Goal: Task Accomplishment & Management: Use online tool/utility

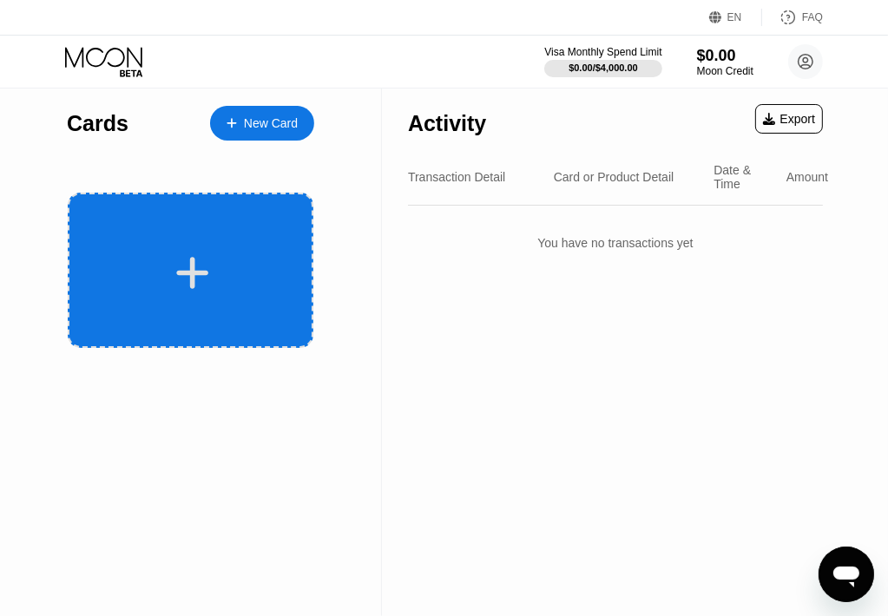
click at [191, 275] on icon at bounding box center [193, 273] width 32 height 32
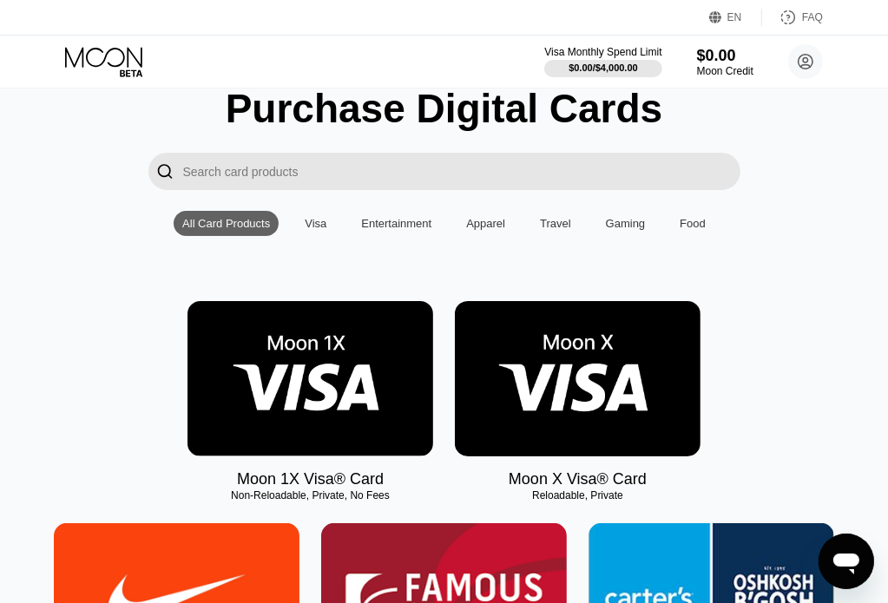
scroll to position [174, 0]
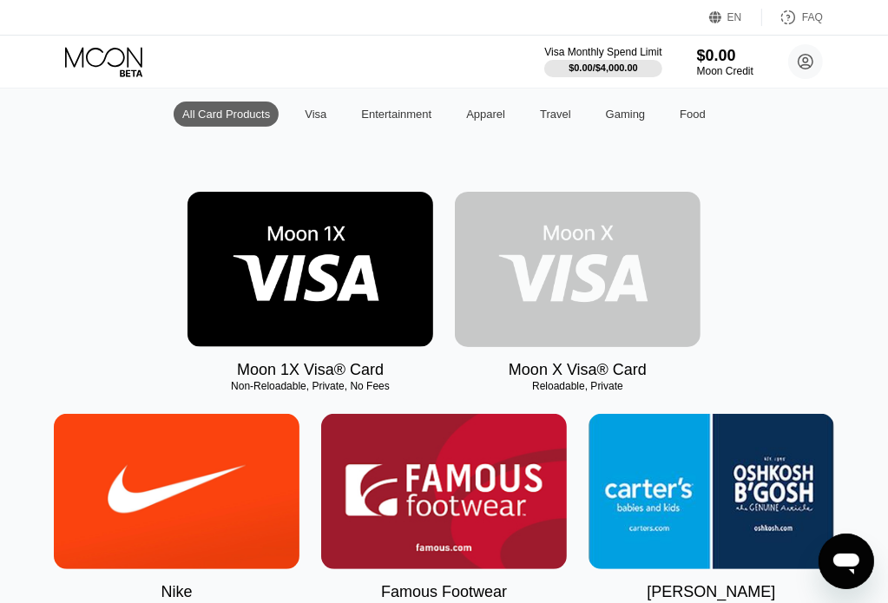
click at [552, 280] on img at bounding box center [578, 269] width 246 height 155
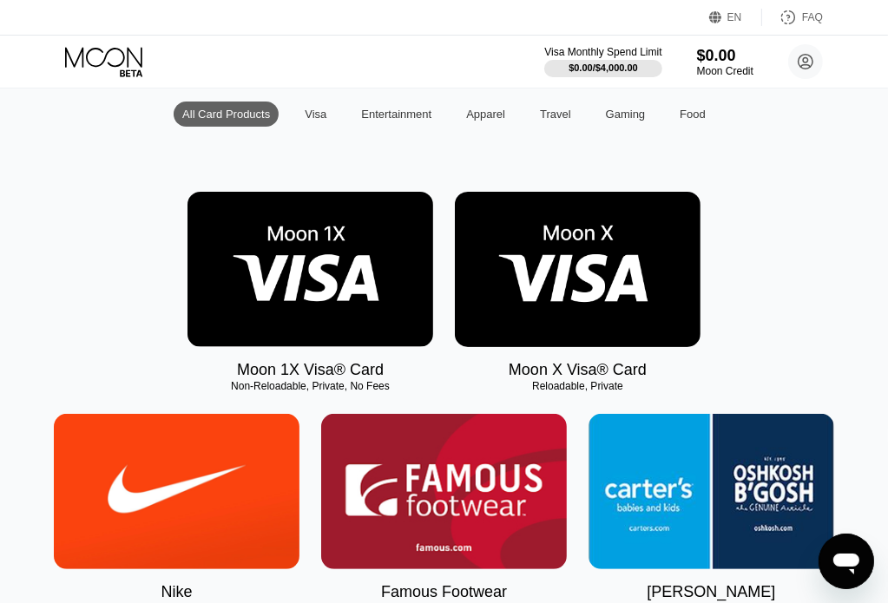
click at [587, 291] on img at bounding box center [578, 269] width 246 height 155
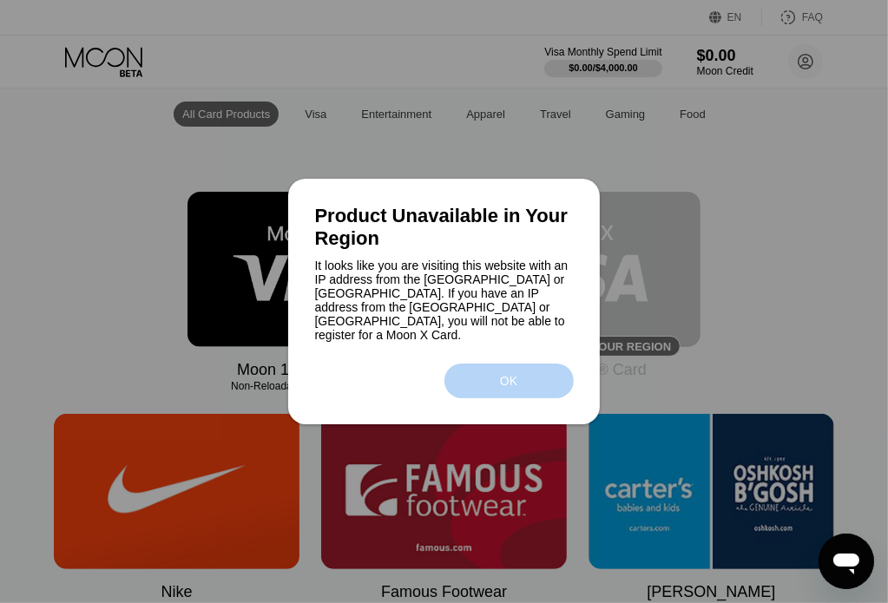
click at [544, 366] on div "OK" at bounding box center [509, 381] width 129 height 35
